Goal: Check status: Check status

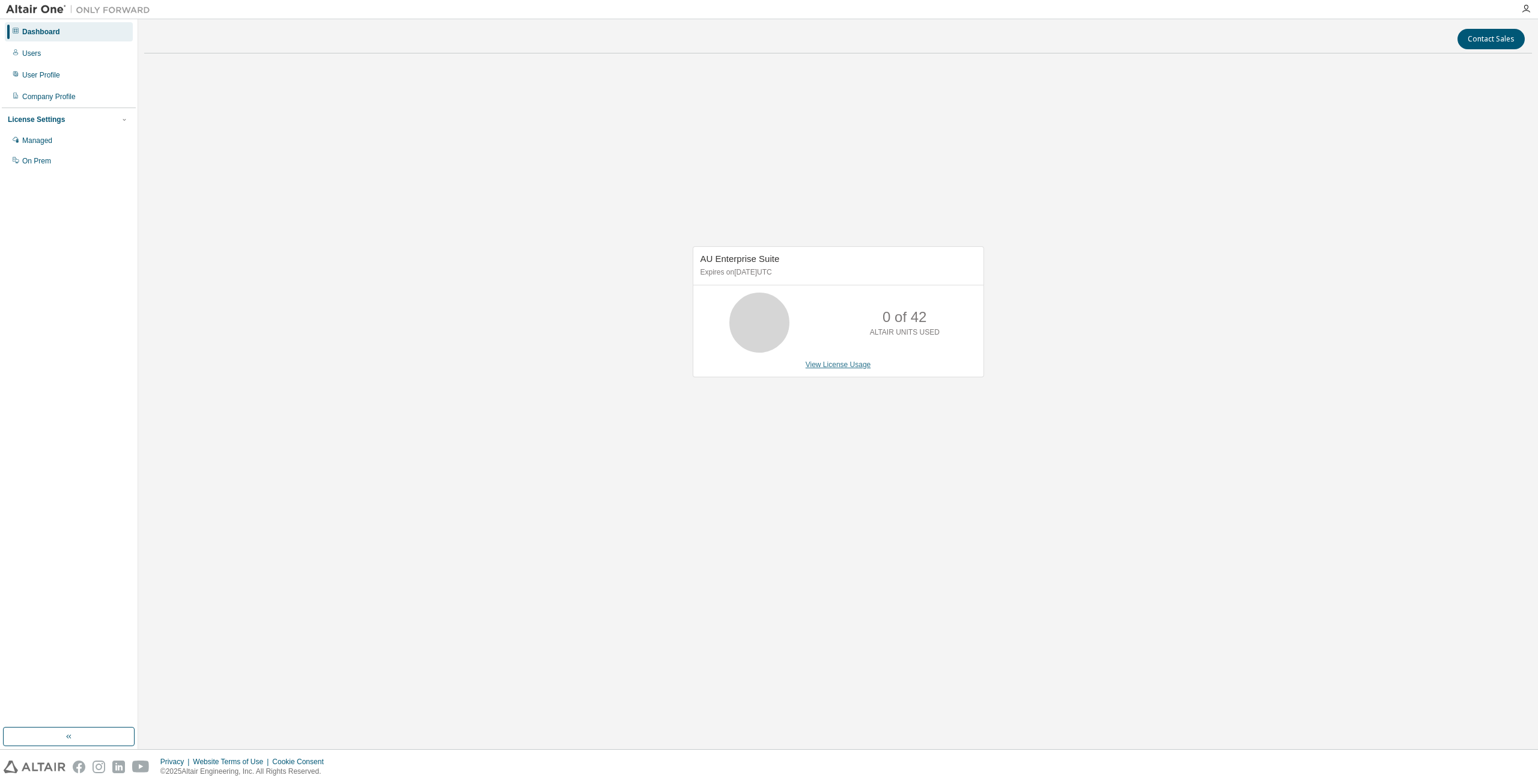
click at [855, 365] on link "View License Usage" at bounding box center [838, 365] width 65 height 9
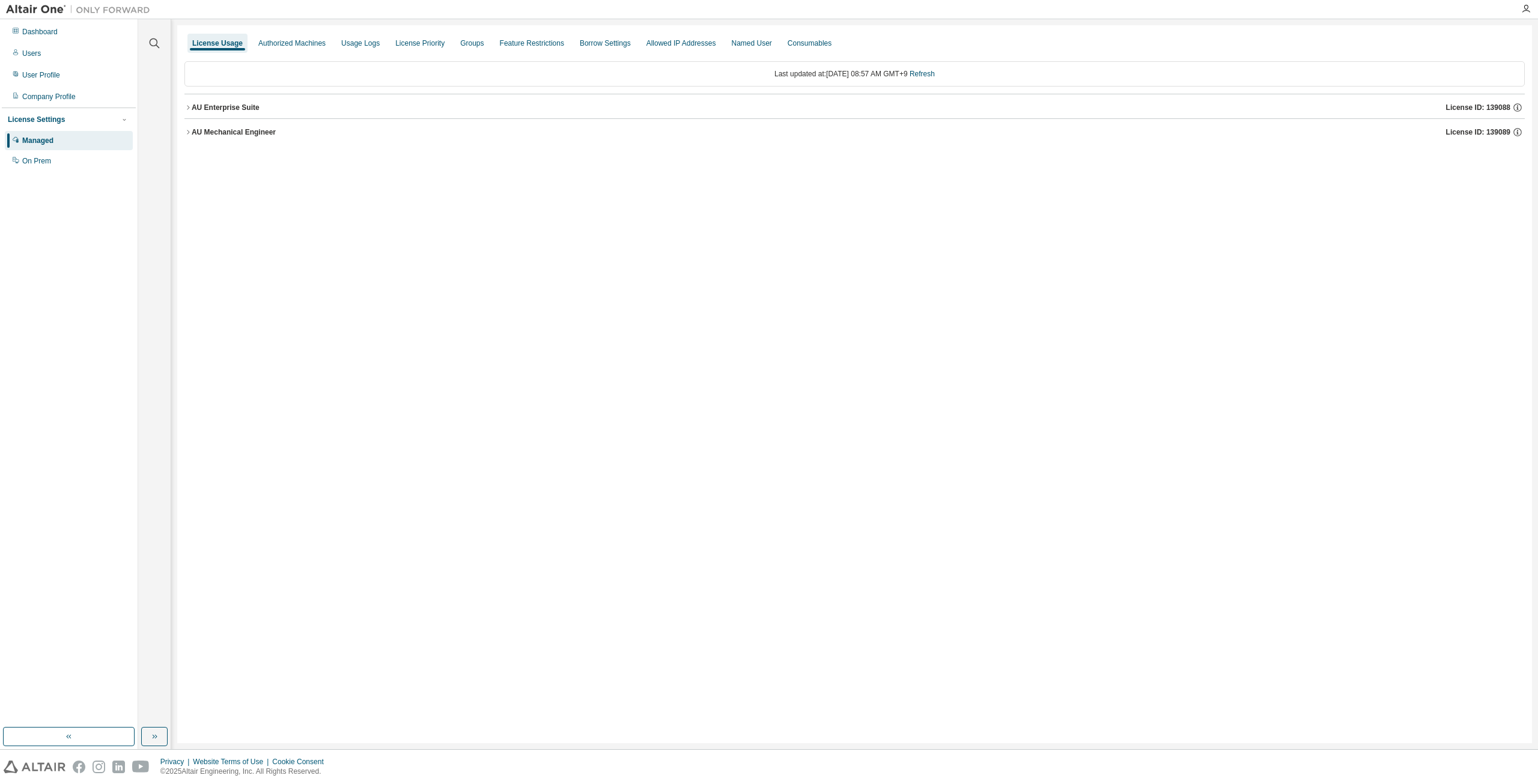
click at [187, 105] on icon "button" at bounding box center [188, 107] width 7 height 7
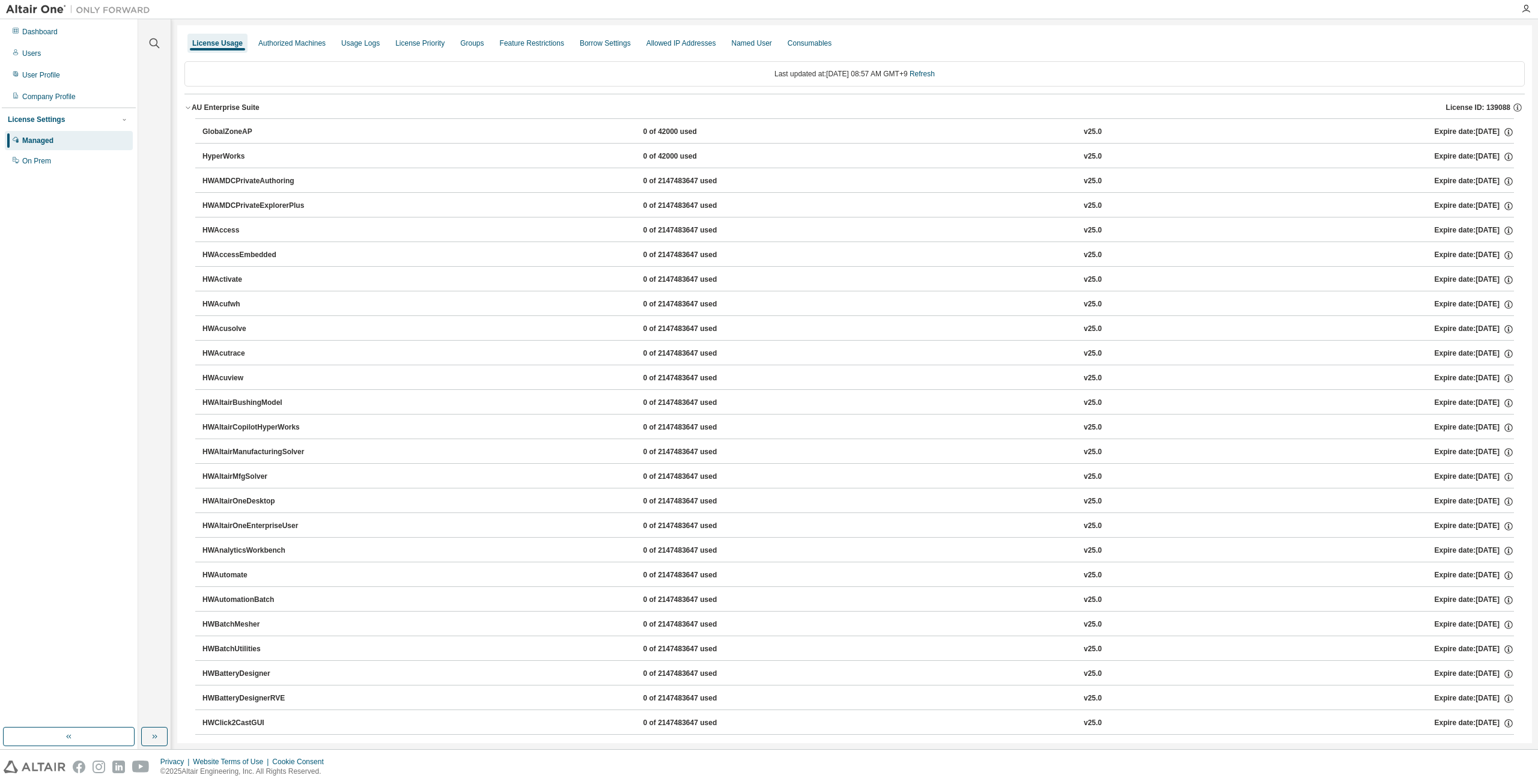
click at [189, 104] on icon "button" at bounding box center [188, 107] width 7 height 7
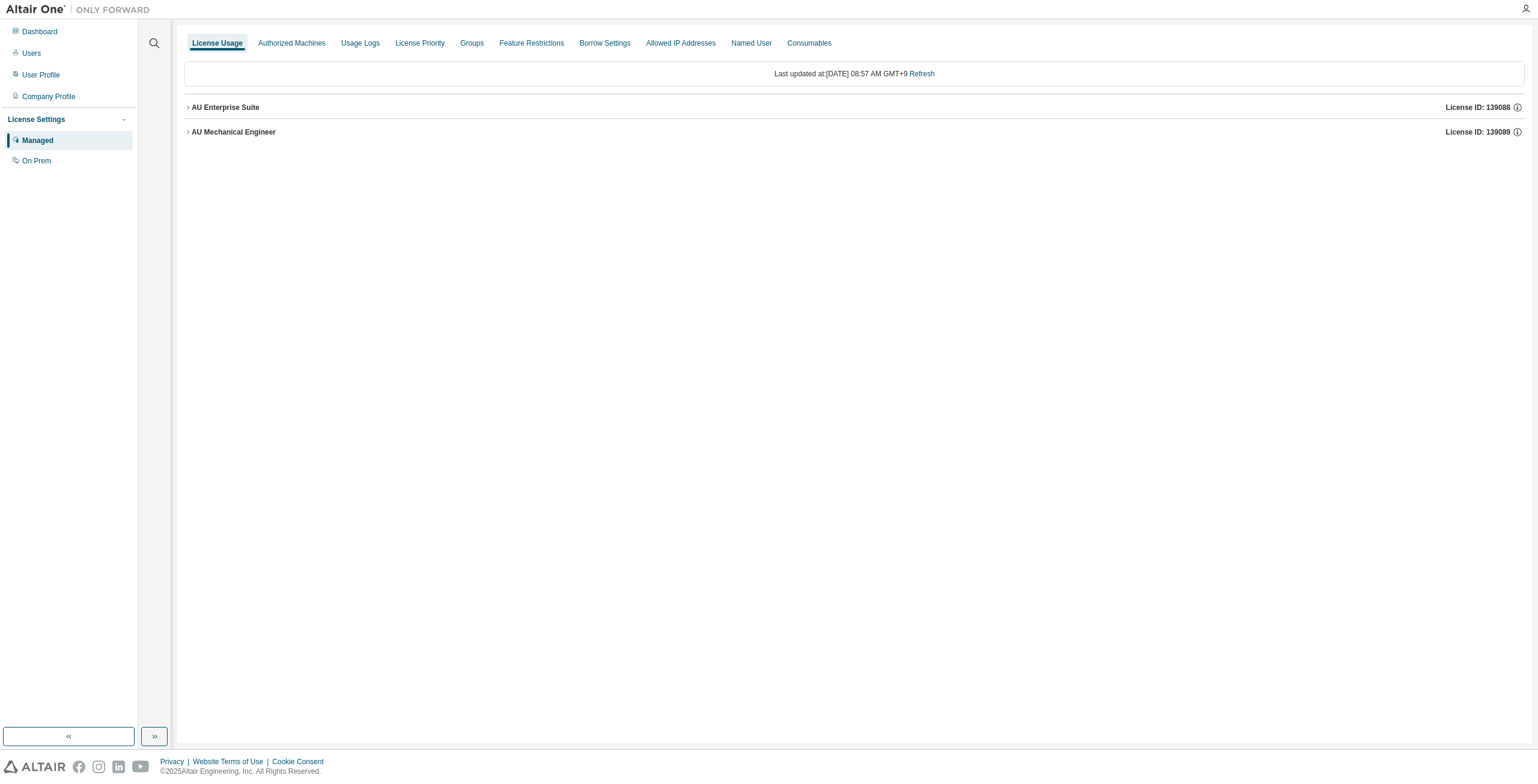
click at [189, 130] on icon "button" at bounding box center [188, 132] width 7 height 7
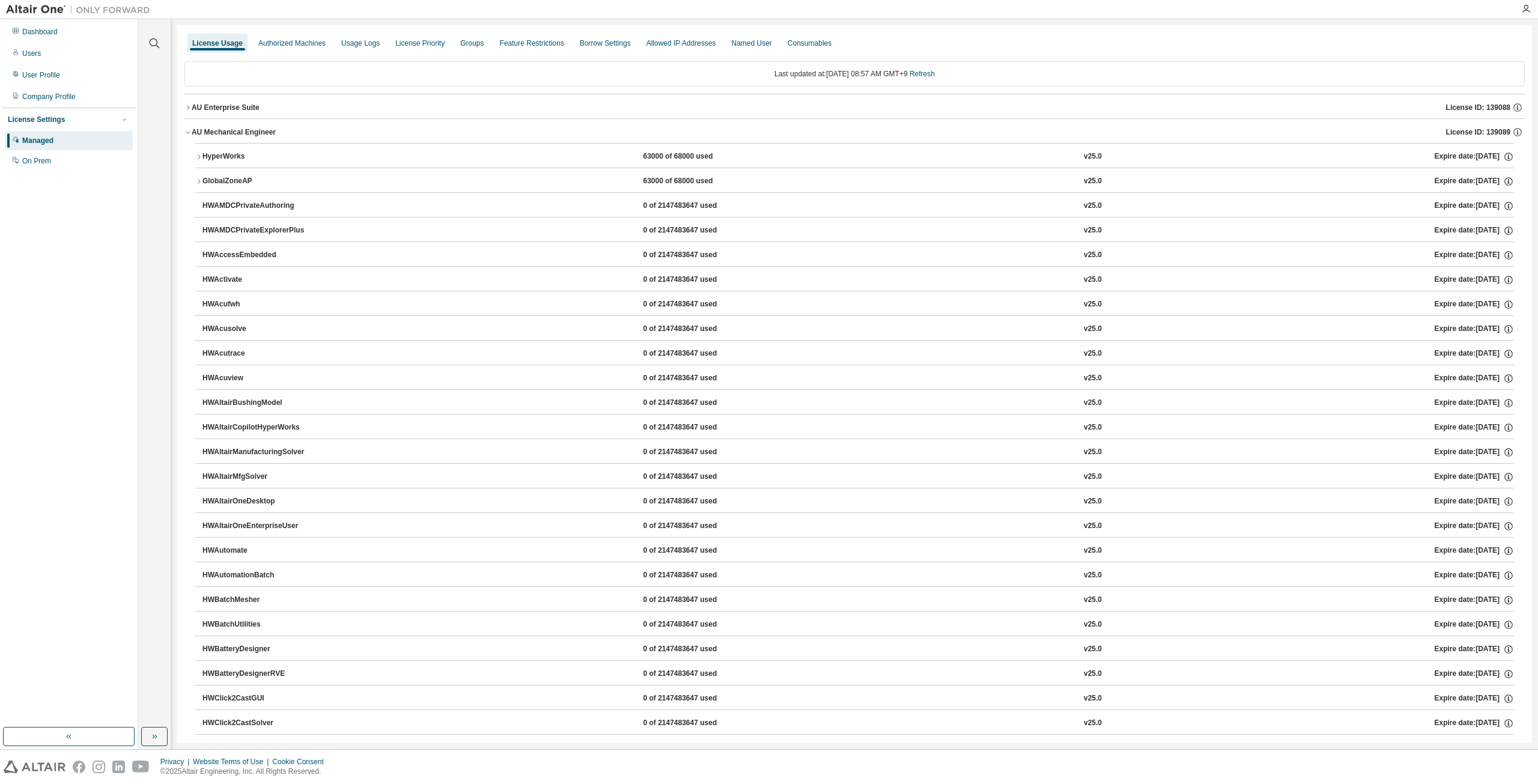
click at [189, 130] on icon "button" at bounding box center [188, 132] width 7 height 7
